Goal: Task Accomplishment & Management: Manage account settings

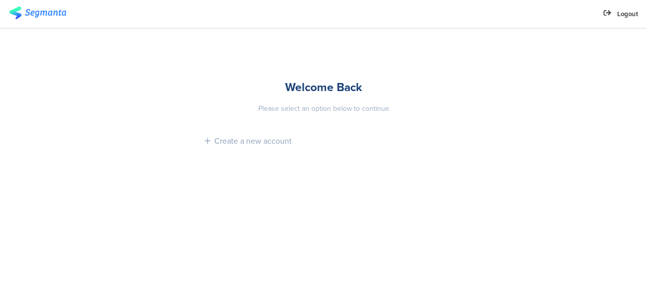
click at [455, 15] on span "Logout" at bounding box center [627, 14] width 21 height 10
